Goal: Task Accomplishment & Management: Use online tool/utility

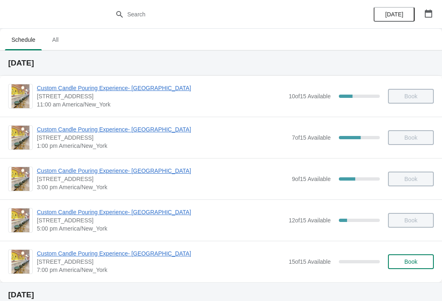
click at [148, 212] on span "Custom Candle Pouring Experience- [GEOGRAPHIC_DATA]" at bounding box center [160, 212] width 247 height 8
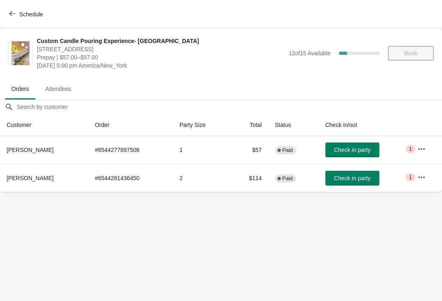
click at [369, 149] on button "Check in party" at bounding box center [352, 149] width 54 height 15
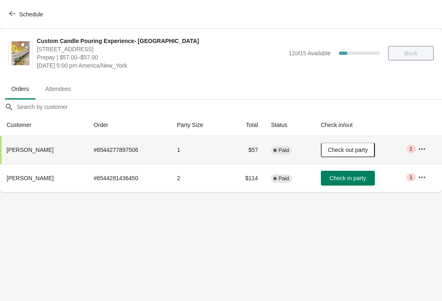
click at [355, 155] on button "Check out party" at bounding box center [348, 149] width 54 height 15
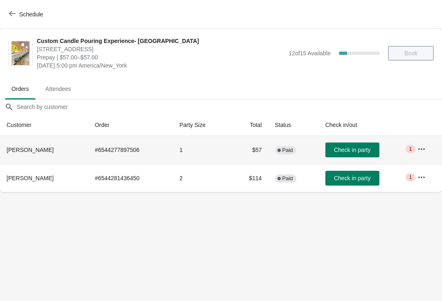
click at [350, 176] on span "Check in party" at bounding box center [352, 178] width 36 height 7
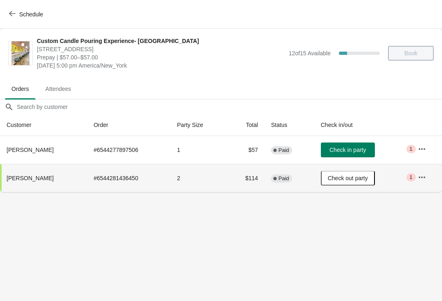
click at [418, 147] on icon "button" at bounding box center [422, 149] width 8 height 8
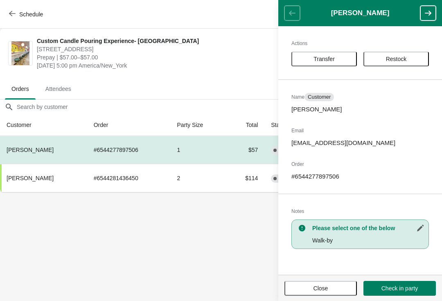
click at [353, 49] on div "Actions Transfer Restock Name Customer [PERSON_NAME] Email [EMAIL_ADDRESS][DOMA…" at bounding box center [360, 150] width 164 height 248
click at [355, 57] on button "Transfer" at bounding box center [323, 59] width 65 height 15
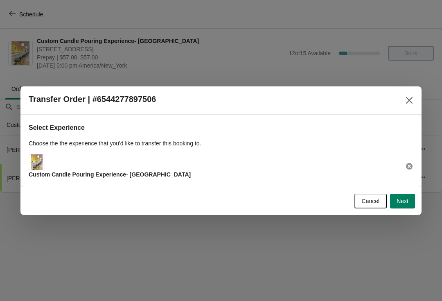
click at [400, 195] on button "Next" at bounding box center [402, 200] width 25 height 15
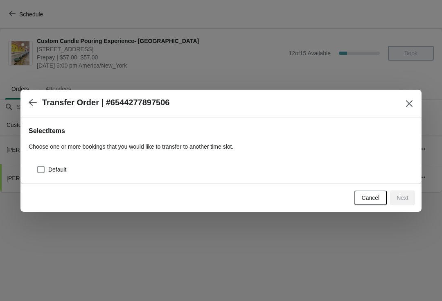
click at [411, 109] on button "Close" at bounding box center [409, 103] width 15 height 15
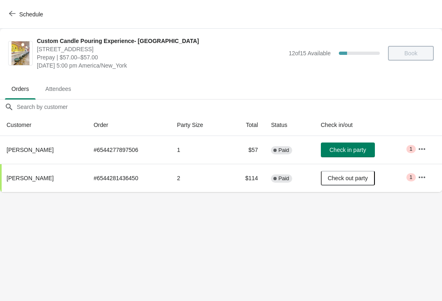
click at [425, 141] on button "button" at bounding box center [421, 148] width 15 height 15
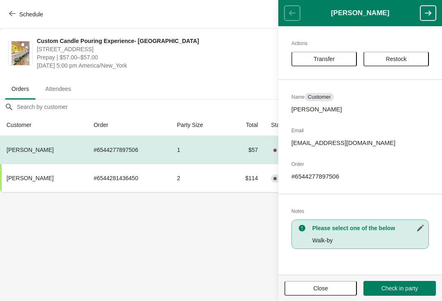
click at [340, 63] on button "Transfer" at bounding box center [323, 59] width 65 height 15
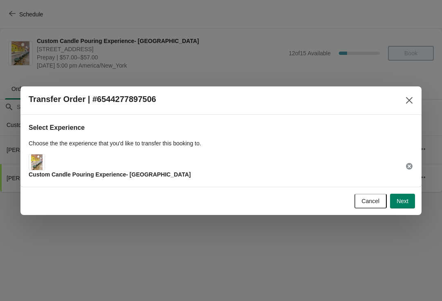
click at [406, 198] on span "Next" at bounding box center [402, 201] width 12 height 7
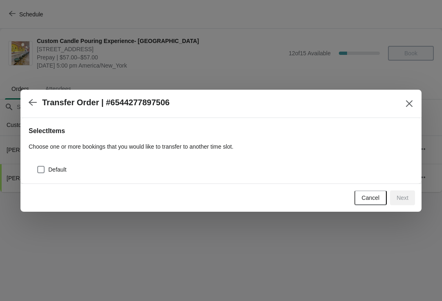
click at [371, 163] on div "Default" at bounding box center [221, 166] width 384 height 18
click at [362, 168] on div "Default" at bounding box center [225, 169] width 376 height 11
click at [49, 168] on span "Default" at bounding box center [57, 169] width 18 height 8
click at [38, 166] on input "Default" at bounding box center [37, 166] width 0 height 0
checkbox input "true"
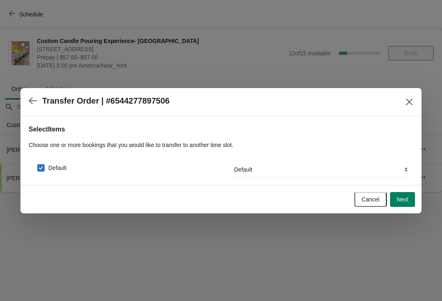
click at [400, 196] on span "Next" at bounding box center [402, 199] width 12 height 7
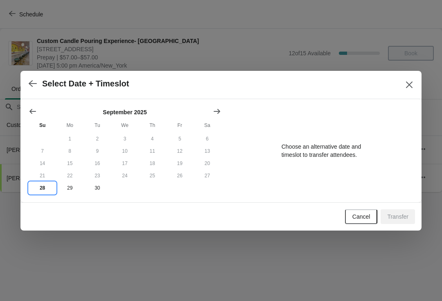
click at [43, 185] on button "28" at bounding box center [42, 188] width 27 height 12
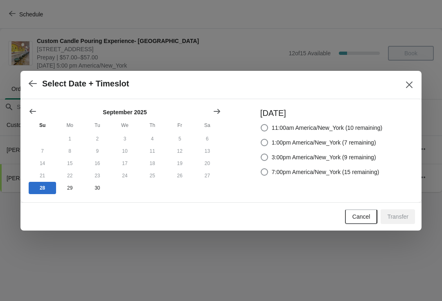
click at [379, 170] on span "7:00pm America/New_York (15 remaining)" at bounding box center [326, 172] width 108 height 8
click at [261, 168] on input "7:00pm America/New_York (15 remaining)" at bounding box center [261, 168] width 0 height 0
radio input "true"
click at [400, 217] on span "Transfer" at bounding box center [397, 216] width 21 height 7
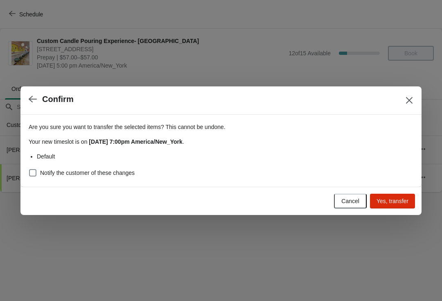
click at [413, 106] on button "Close" at bounding box center [409, 100] width 15 height 15
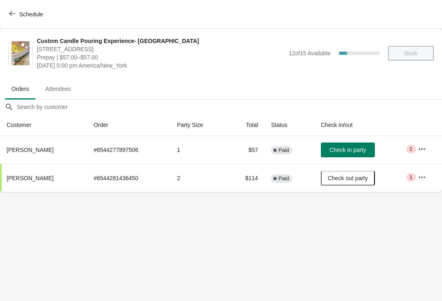
click at [372, 171] on button "Check out party" at bounding box center [348, 178] width 54 height 15
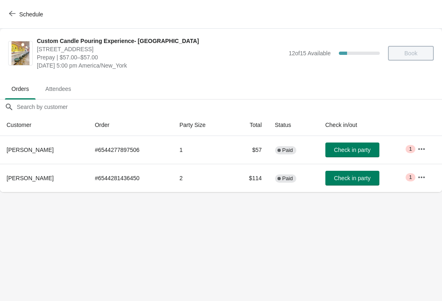
click at [415, 130] on th at bounding box center [426, 125] width 31 height 22
click at [428, 146] on button "button" at bounding box center [421, 148] width 15 height 15
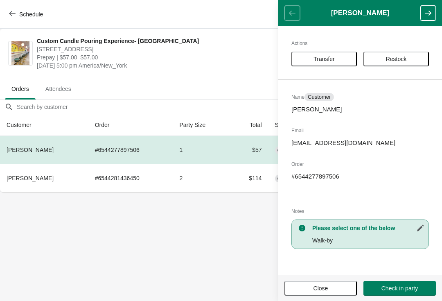
click at [343, 55] on button "Transfer" at bounding box center [323, 59] width 65 height 15
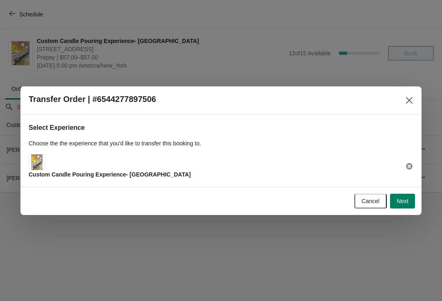
click at [401, 199] on span "Next" at bounding box center [402, 201] width 12 height 7
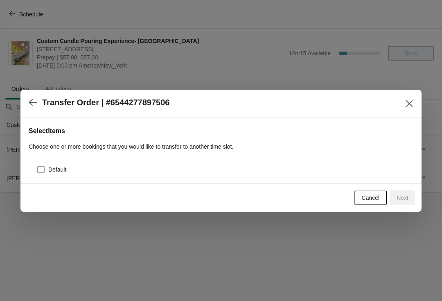
click at [46, 168] on label "Default" at bounding box center [51, 169] width 29 height 11
click at [38, 166] on input "Default" at bounding box center [37, 166] width 0 height 0
checkbox input "true"
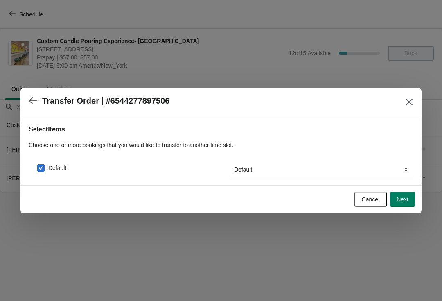
click at [401, 199] on span "Next" at bounding box center [402, 199] width 12 height 7
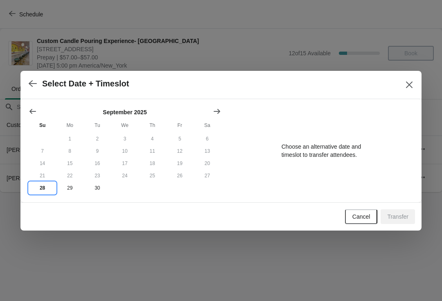
click at [36, 191] on button "28" at bounding box center [42, 188] width 27 height 12
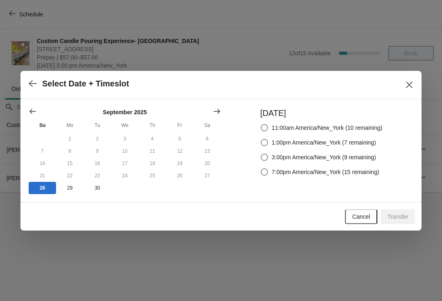
click at [268, 173] on label "7:00pm America/New_York (15 remaining)" at bounding box center [319, 171] width 119 height 11
click at [261, 168] on input "7:00pm America/New_York (15 remaining)" at bounding box center [261, 168] width 0 height 0
radio input "true"
click at [400, 216] on span "Transfer" at bounding box center [397, 216] width 21 height 7
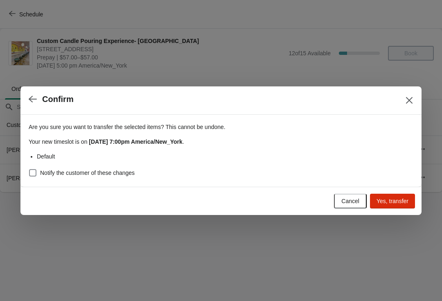
click at [409, 203] on button "Yes, transfer" at bounding box center [392, 200] width 45 height 15
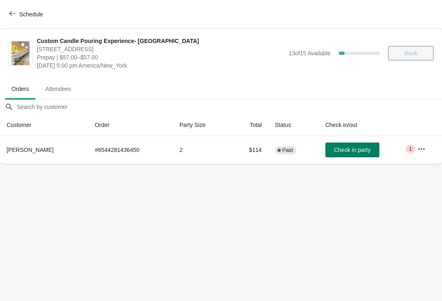
click at [427, 155] on button "button" at bounding box center [421, 148] width 15 height 15
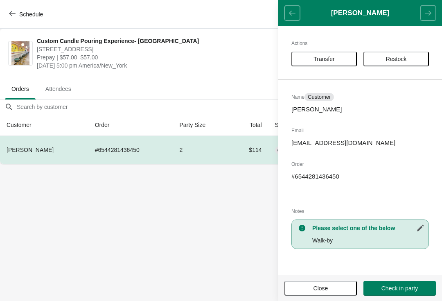
click at [346, 63] on button "Transfer" at bounding box center [323, 59] width 65 height 15
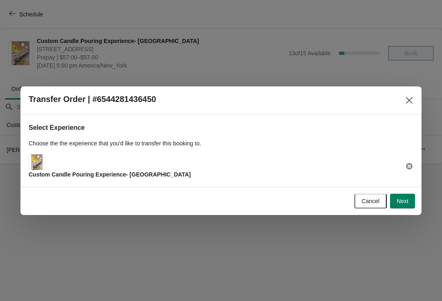
click at [399, 201] on span "Next" at bounding box center [402, 201] width 12 height 7
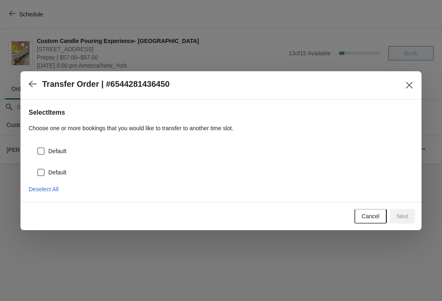
click at [343, 139] on div "Default" at bounding box center [221, 148] width 384 height 18
click at [330, 154] on div "Default" at bounding box center [225, 150] width 376 height 11
click at [313, 168] on div "Default" at bounding box center [225, 171] width 376 height 11
click at [37, 145] on label "Default" at bounding box center [51, 150] width 29 height 11
click at [37, 147] on input "Default" at bounding box center [37, 147] width 0 height 0
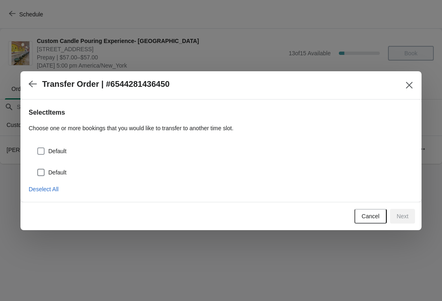
checkbox input "true"
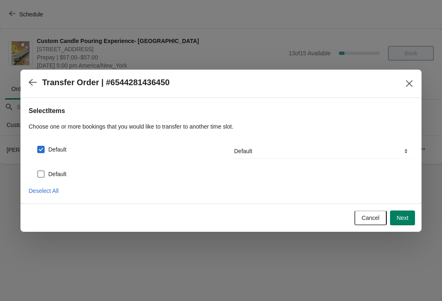
click at [38, 175] on span at bounding box center [40, 173] width 7 height 7
click at [38, 171] on input "Default" at bounding box center [37, 170] width 0 height 0
checkbox input "true"
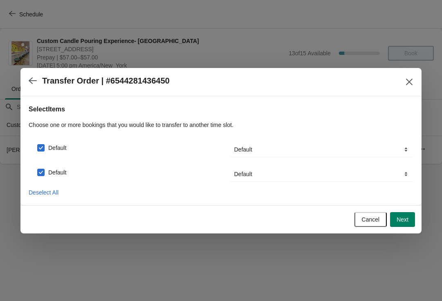
click at [405, 222] on span "Next" at bounding box center [402, 219] width 12 height 7
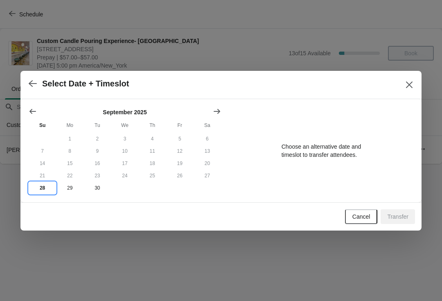
click at [37, 185] on button "28" at bounding box center [42, 188] width 27 height 12
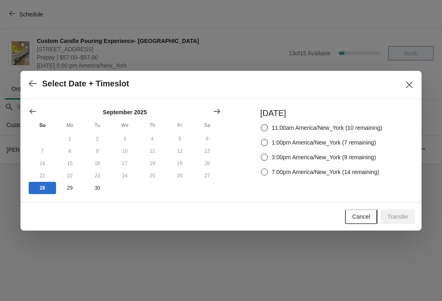
click at [359, 172] on span "7:00pm America/New_York (14 remaining)" at bounding box center [326, 172] width 108 height 8
click at [261, 168] on input "7:00pm America/New_York (14 remaining)" at bounding box center [261, 168] width 0 height 0
radio input "true"
click at [396, 212] on button "Transfer" at bounding box center [397, 216] width 34 height 15
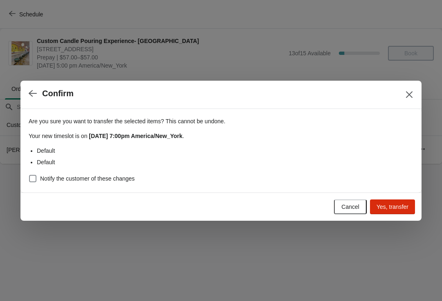
click at [398, 209] on span "Yes, transfer" at bounding box center [392, 206] width 32 height 7
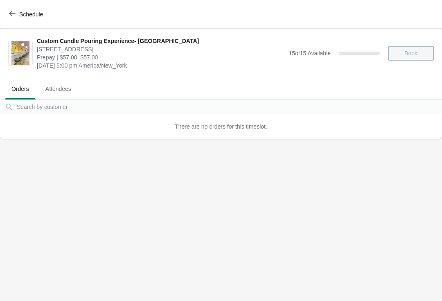
click at [17, 10] on span "Schedule" at bounding box center [27, 14] width 32 height 8
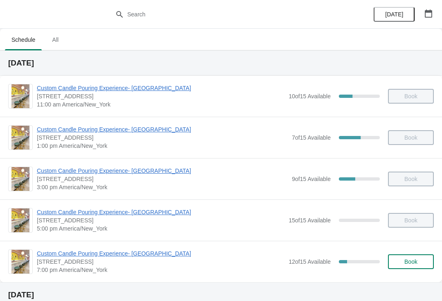
click at [47, 251] on span "Custom Candle Pouring Experience- [GEOGRAPHIC_DATA]" at bounding box center [160, 253] width 247 height 8
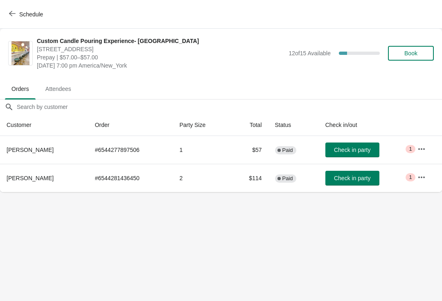
click at [369, 151] on button "Check in party" at bounding box center [352, 149] width 54 height 15
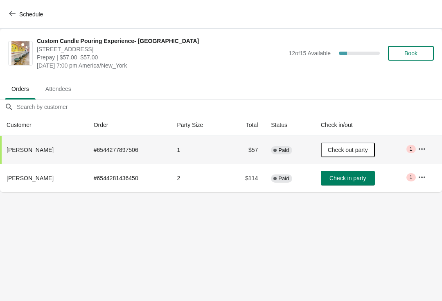
click at [370, 180] on button "Check in party" at bounding box center [348, 178] width 54 height 15
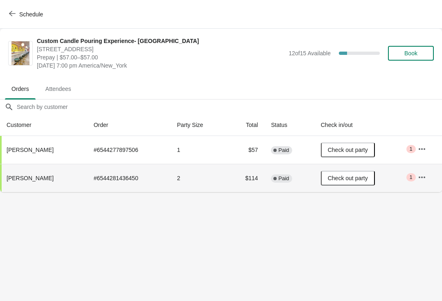
click at [18, 18] on button "Schedule" at bounding box center [26, 14] width 45 height 15
